Goal: Transaction & Acquisition: Purchase product/service

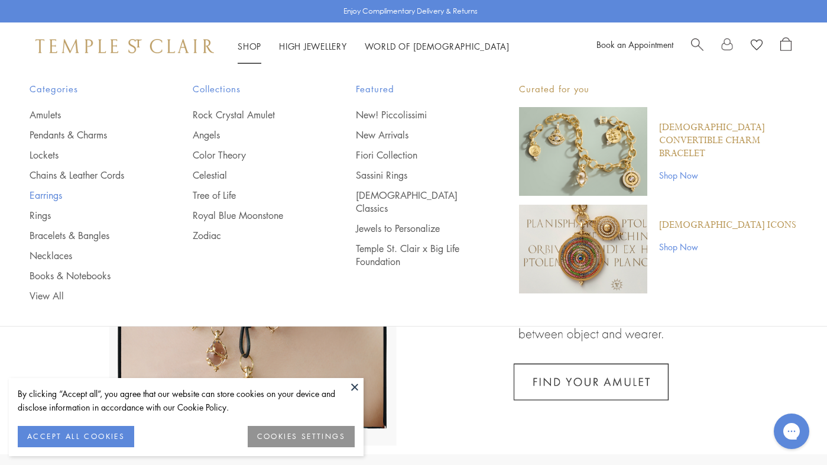
click at [48, 196] on link "Earrings" at bounding box center [88, 195] width 116 height 13
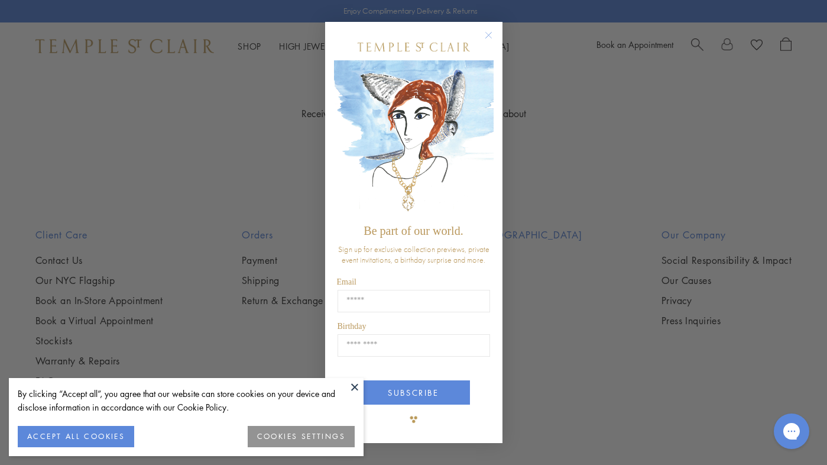
scroll to position [2321, 0]
click at [489, 37] on icon "Close dialog" at bounding box center [488, 36] width 6 height 6
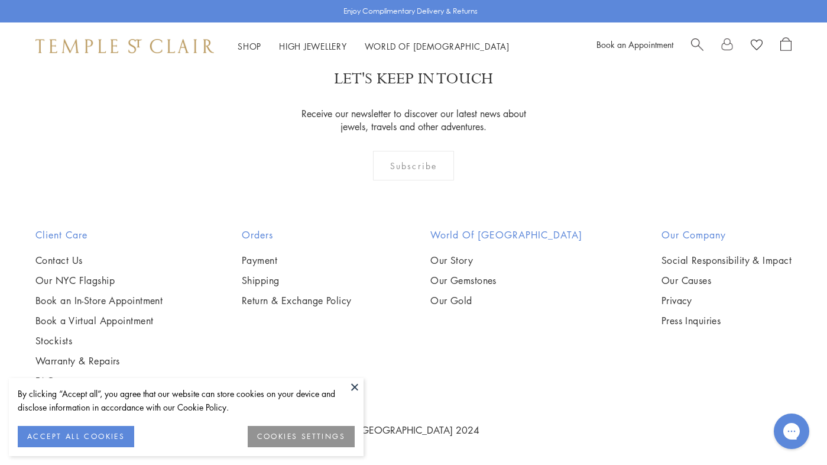
scroll to position [5616, 0]
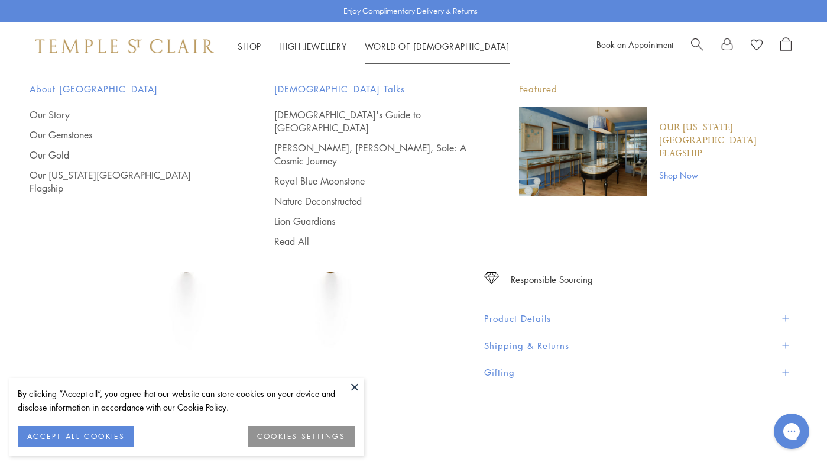
scroll to position [70, 0]
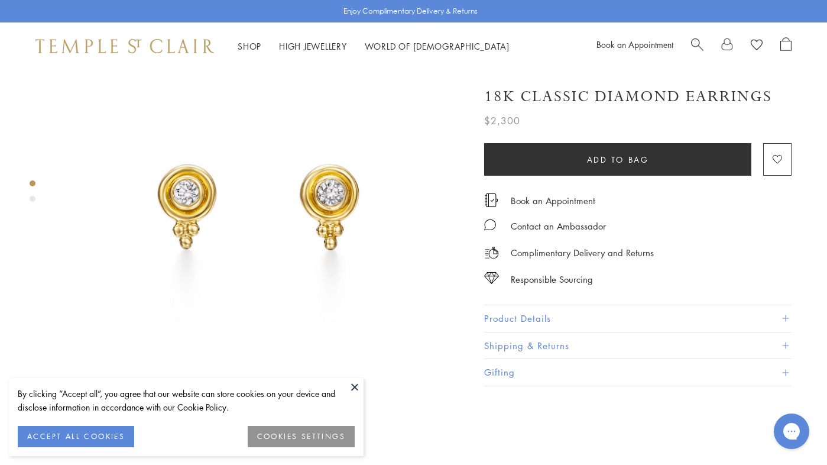
click at [355, 383] on button at bounding box center [355, 387] width 18 height 18
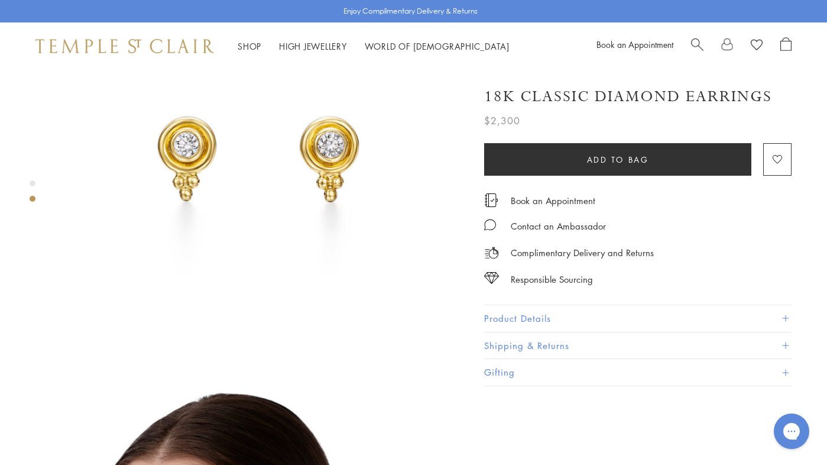
scroll to position [0, 0]
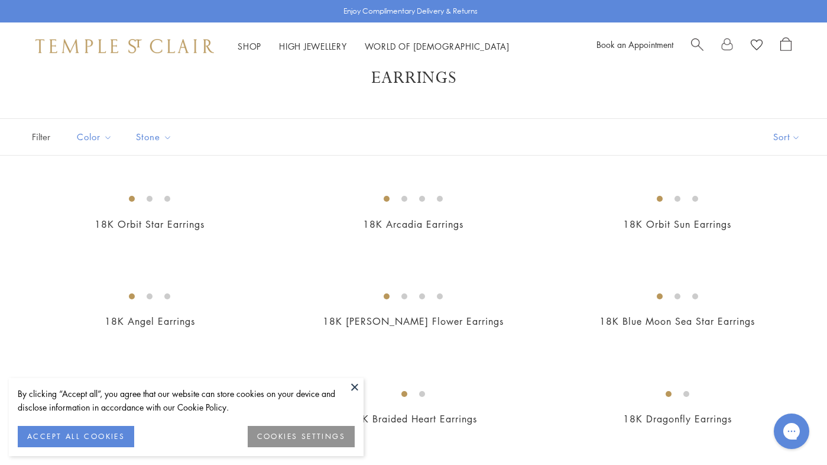
scroll to position [37, 0]
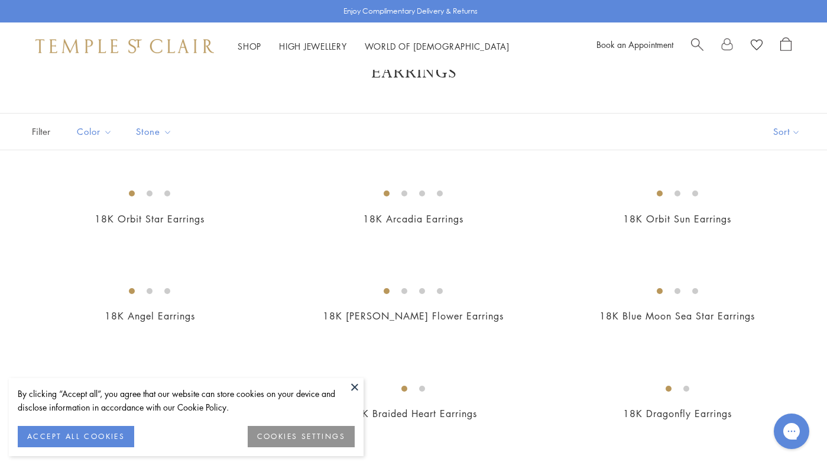
click at [354, 383] on button at bounding box center [355, 387] width 18 height 18
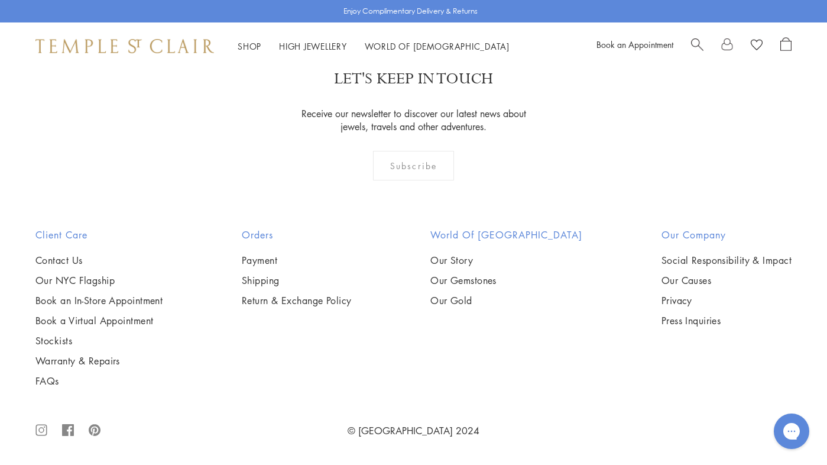
scroll to position [5189, 0]
drag, startPoint x: 426, startPoint y: 241, endPoint x: 412, endPoint y: 0, distance: 241.0
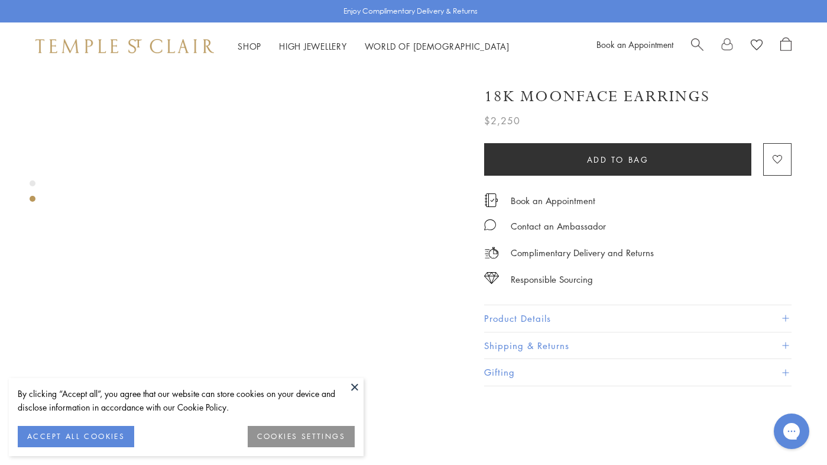
scroll to position [346, 0]
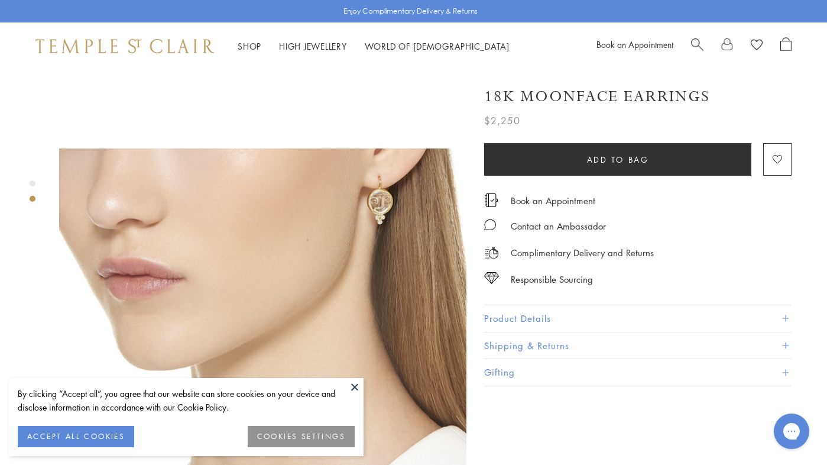
click at [355, 385] on button at bounding box center [355, 387] width 18 height 18
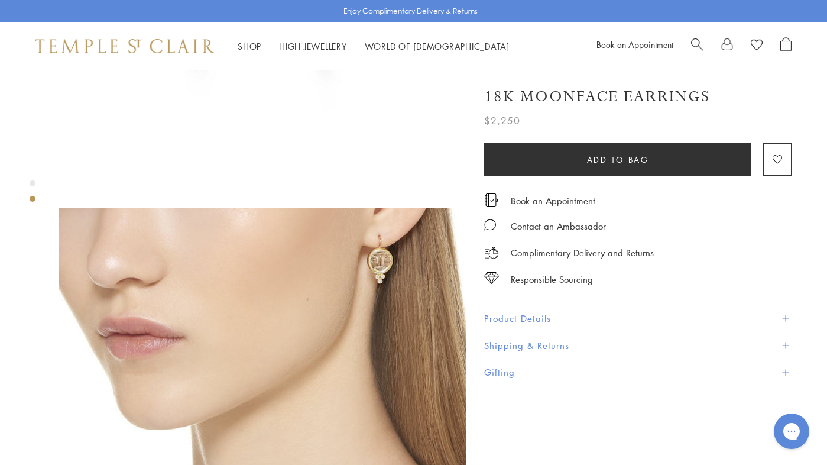
scroll to position [284, 0]
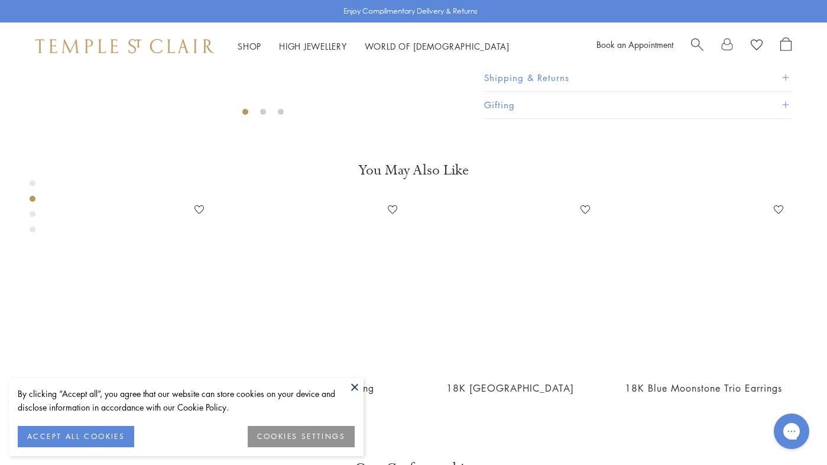
scroll to position [412, 0]
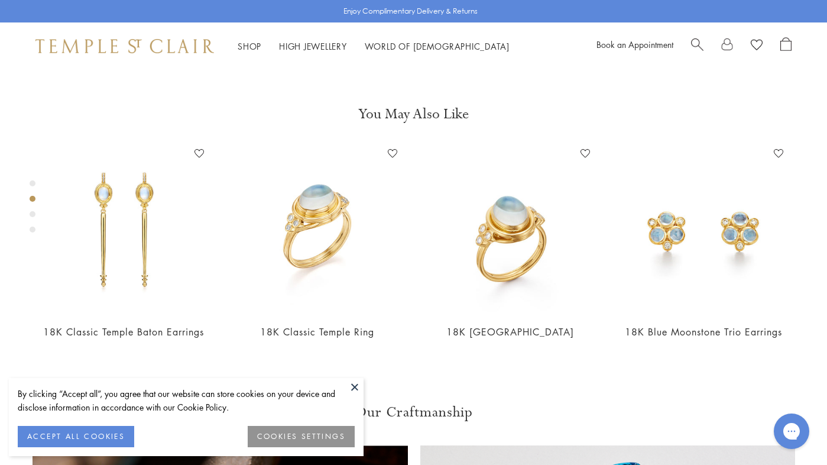
click at [354, 385] on button at bounding box center [355, 387] width 18 height 18
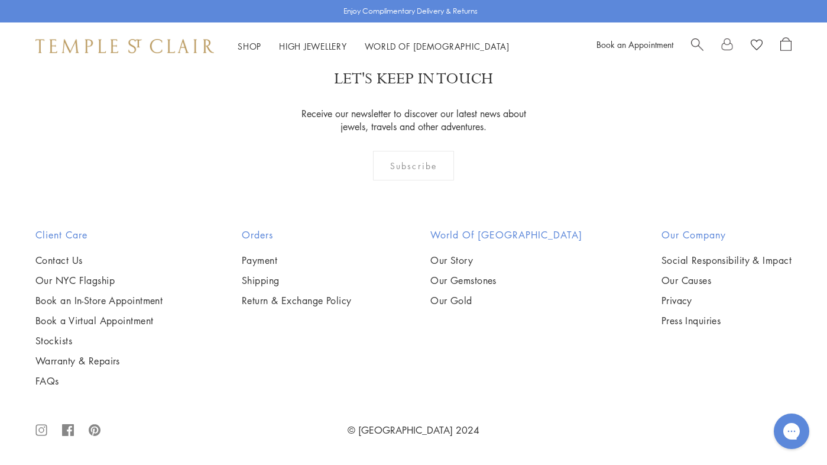
scroll to position [1687, 0]
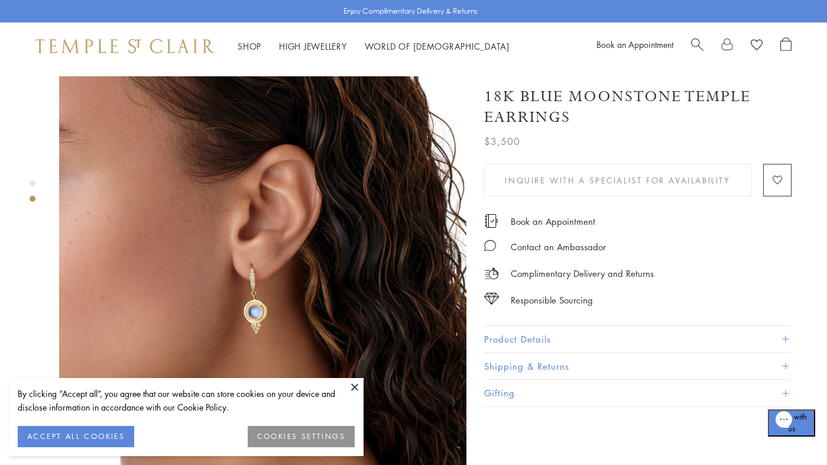
scroll to position [404, 0]
